Goal: Check status: Check status

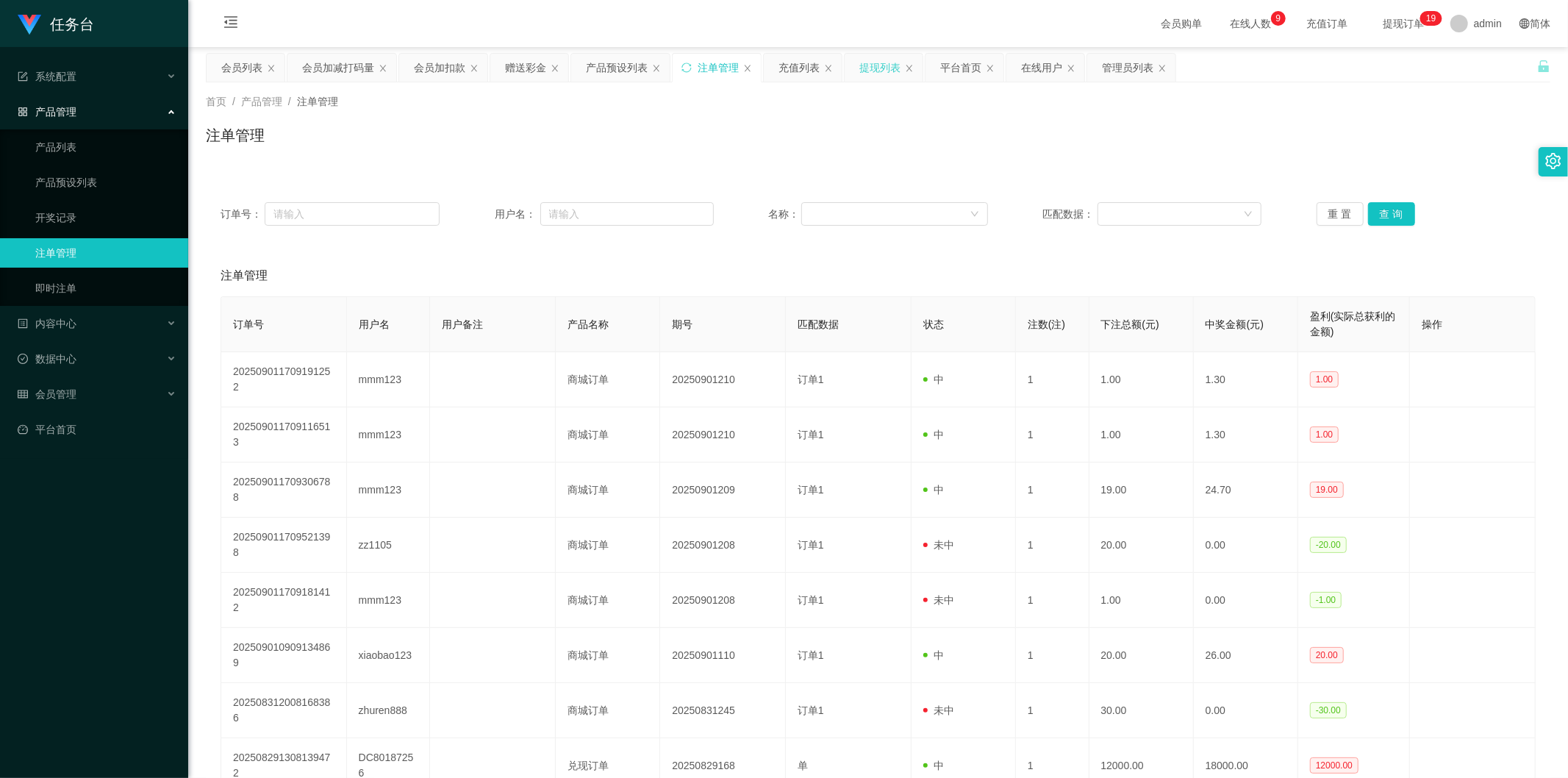
click at [883, 66] on div "提现列表" at bounding box center [880, 67] width 42 height 28
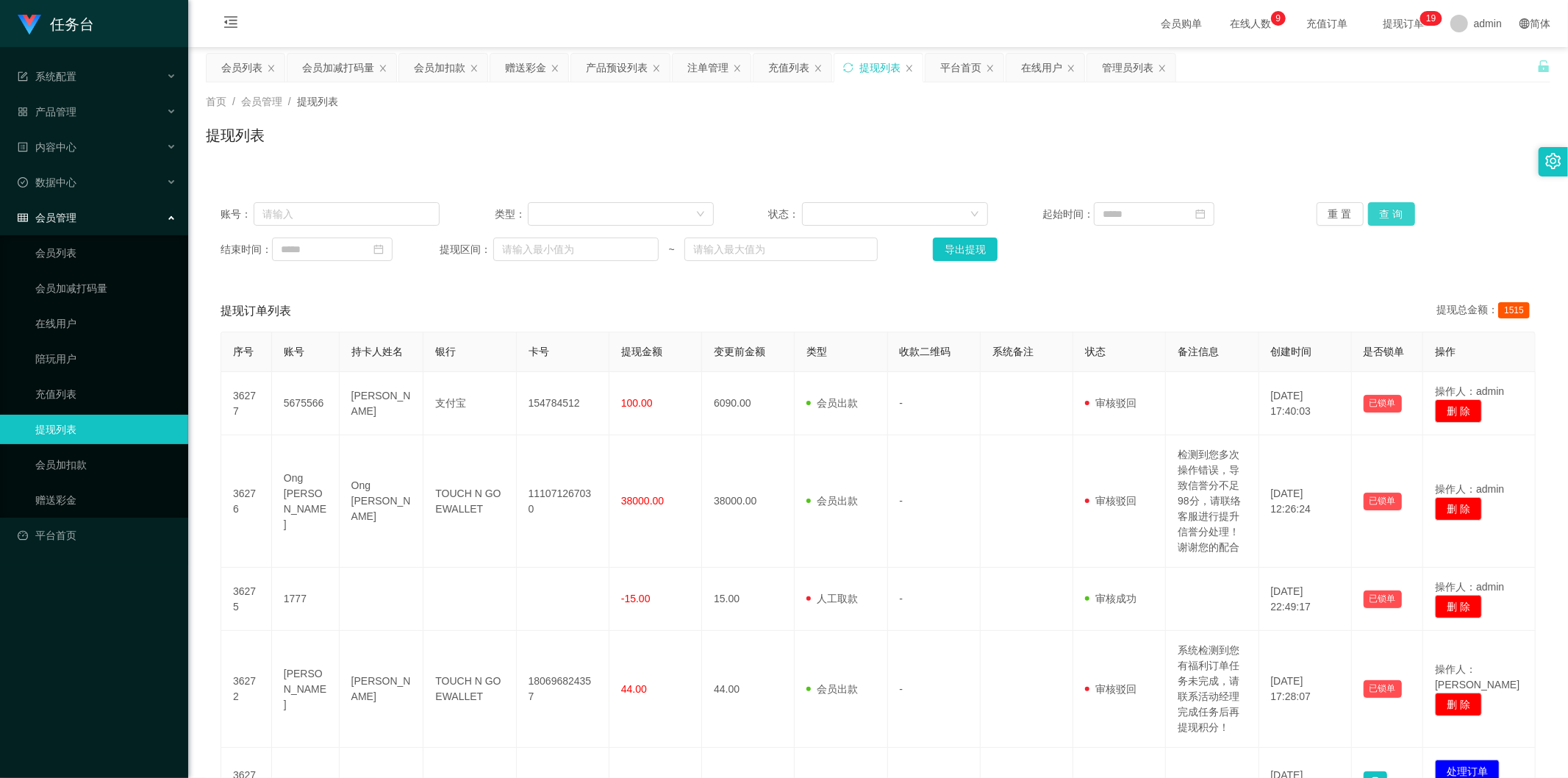
click at [1386, 216] on button "查 询" at bounding box center [1392, 214] width 47 height 24
